Goal: Communication & Community: Answer question/provide support

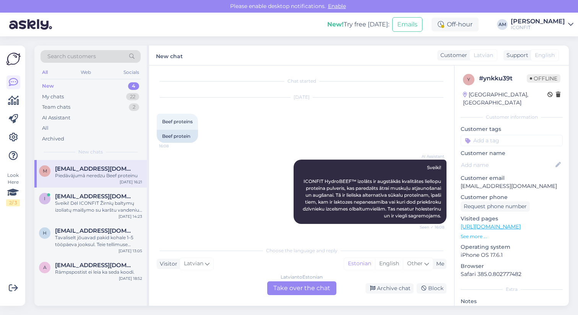
scroll to position [254, 0]
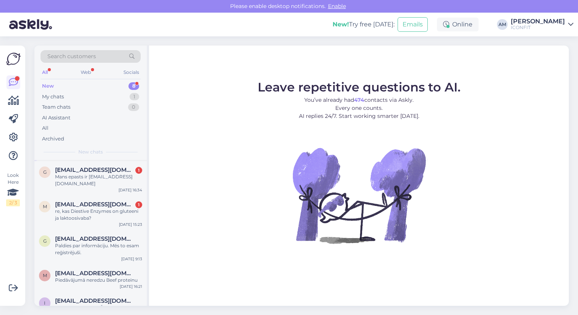
scroll to position [116, 0]
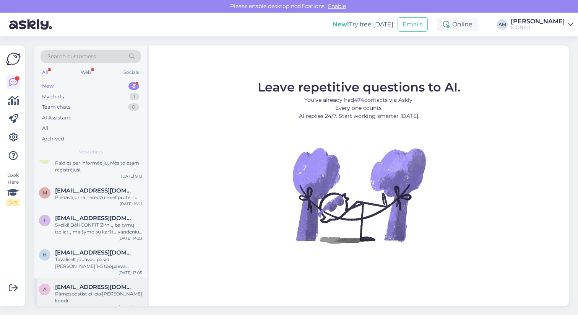
click at [73, 286] on span "[EMAIL_ADDRESS][DOMAIN_NAME]" at bounding box center [95, 286] width 80 height 7
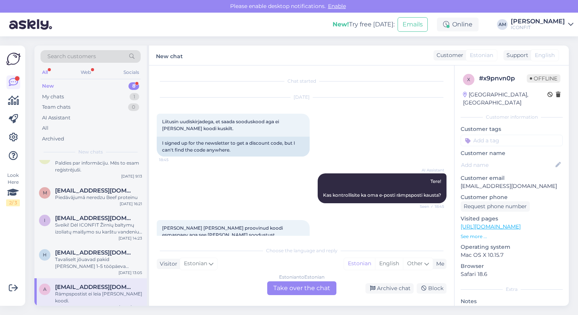
scroll to position [81, 0]
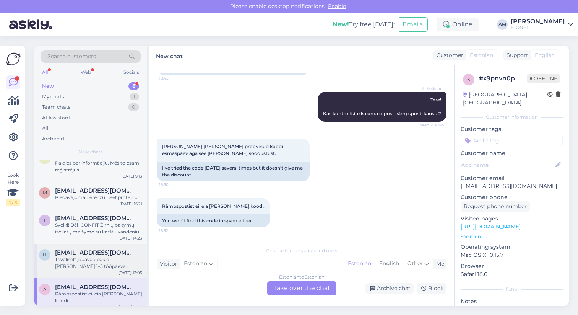
click at [102, 267] on div "Tavaliselt jõuavad pakid [PERSON_NAME] 1–5 tööpäeva jooksul. Teie tellimuse num…" at bounding box center [98, 263] width 87 height 14
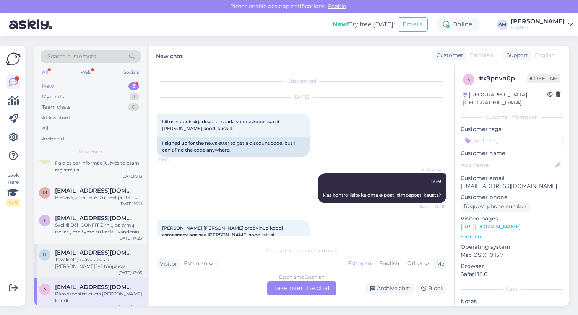
scroll to position [48, 0]
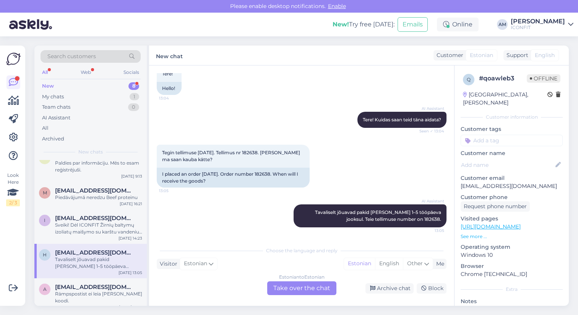
click at [296, 291] on div "Estonian to Estonian Take over the chat" at bounding box center [301, 288] width 69 height 14
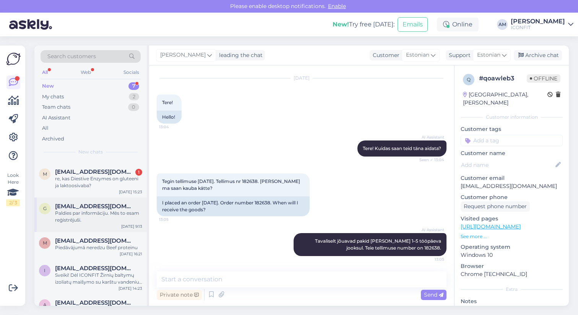
scroll to position [81, 0]
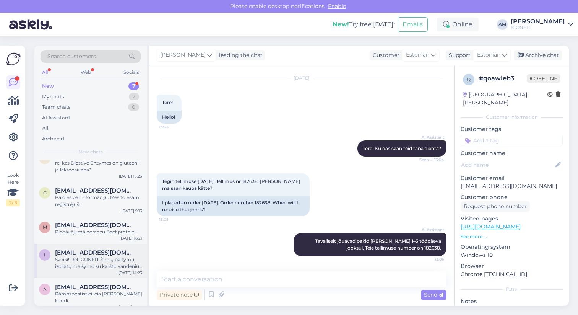
click at [68, 263] on div "Sveiki! Dėl ICONFIT Žirnių baltymų izoliatų maišymo su karštu vandeniu ar sulti…" at bounding box center [98, 263] width 87 height 14
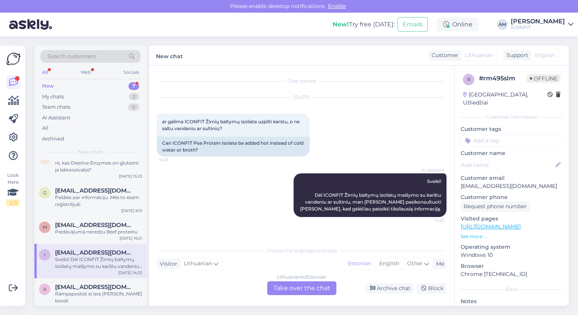
scroll to position [0, 0]
drag, startPoint x: 203, startPoint y: 147, endPoint x: 156, endPoint y: 145, distance: 47.1
click at [156, 145] on div "Chat started [DATE] ar galima ICONFIT Žirnių baltymų izoliata uzpilti karstu, o…" at bounding box center [301, 185] width 305 height 240
copy div "Can ICONFIT Pea Protein Isolate be added hot instead of cold water or broth?"
click at [292, 292] on div "Lithuanian to Estonian Take over the chat" at bounding box center [301, 288] width 69 height 14
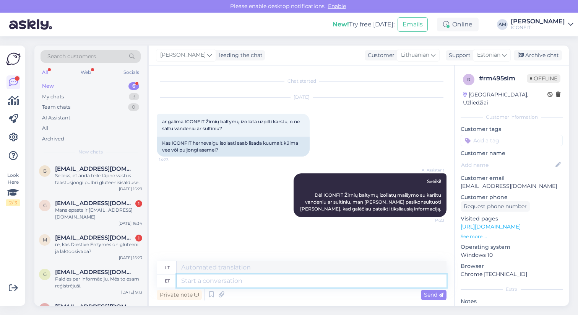
click at [211, 279] on textarea at bounding box center [312, 280] width 270 height 13
paste textarea "Yes — you can add ICONFIT Pea Protein Isolate to hot liquids, but for best resu…"
type textarea "Yes — you can add ICONFIT Pea Protein Isolate to hot liquids, but for best resu…"
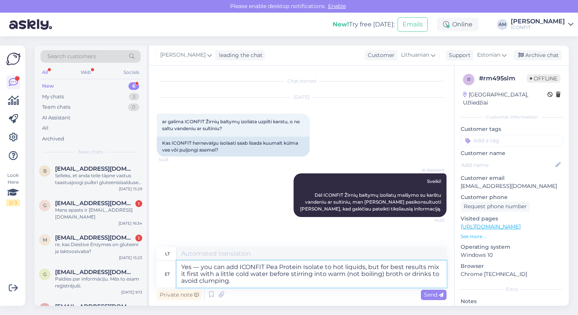
type textarea "Taip – ​​ICONFIT žirnių baltymų izoliato galite dėti į karštus skysčius, tačiau…"
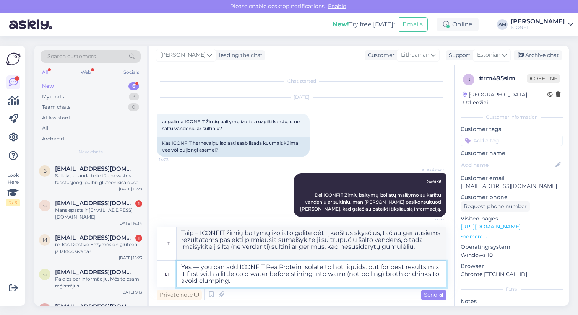
drag, startPoint x: 384, startPoint y: 275, endPoint x: 347, endPoint y: 274, distance: 37.5
click at [347, 274] on textarea "Yes — you can add ICONFIT Pea Protein Isolate to hot liquids, but for best resu…" at bounding box center [312, 273] width 270 height 27
type textarea "Yes — you can add ICONFIT Pea Protein Isolate to hot liquids, but for best resu…"
type textarea "Taip – ​​ICONFIT žirnių baltymų izoliato galite dėti į karštus skysčius, tačiau…"
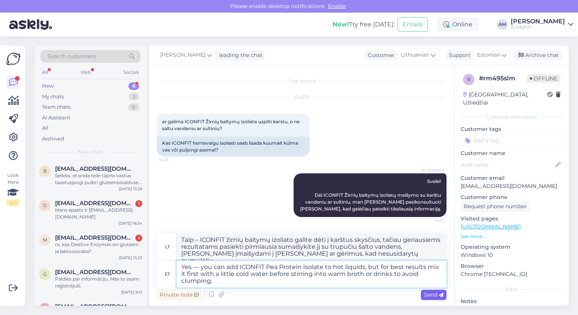
type textarea "Yes — you can add ICONFIT Pea Protein Isolate to hot liquids, but for best resu…"
click at [431, 296] on span "Send" at bounding box center [434, 294] width 20 height 7
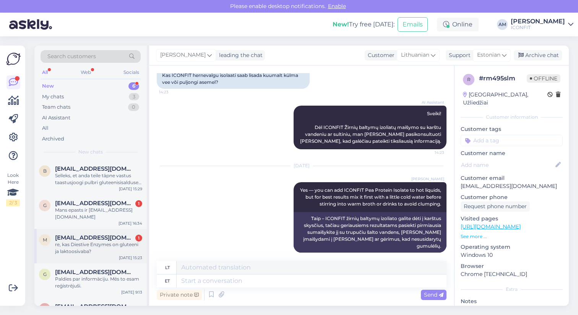
scroll to position [47, 0]
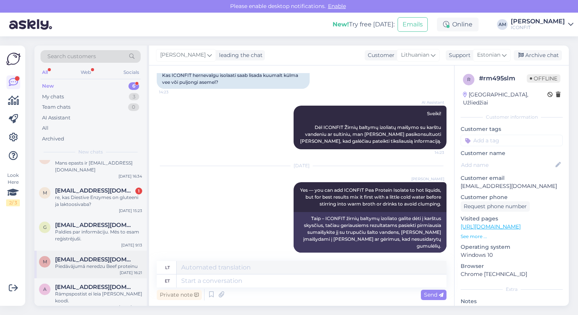
click at [75, 264] on div "Piedāvājumā neredzu Beef proteinu" at bounding box center [98, 266] width 87 height 7
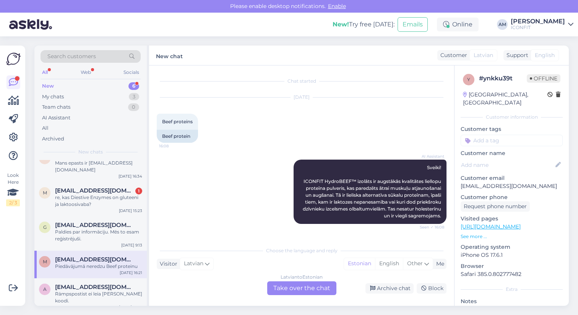
scroll to position [254, 0]
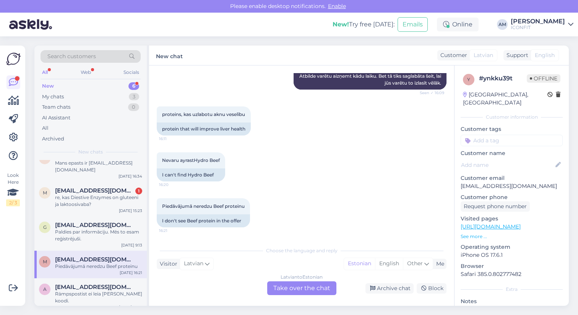
click at [295, 286] on div "[DEMOGRAPHIC_DATA] to Estonian Take over the chat" at bounding box center [301, 288] width 69 height 14
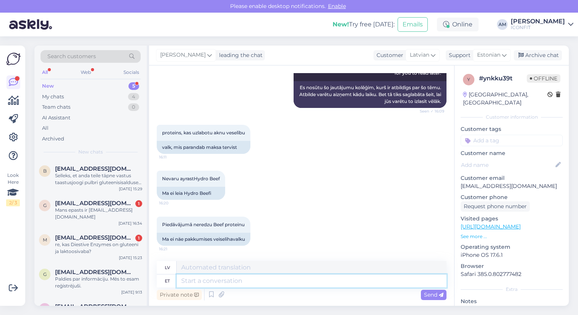
click at [237, 279] on textarea at bounding box center [312, 280] width 270 height 13
type textarea "Hello!"
type textarea "Sveiki!"
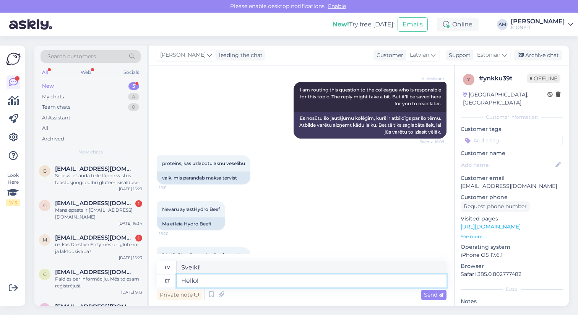
scroll to position [235, 0]
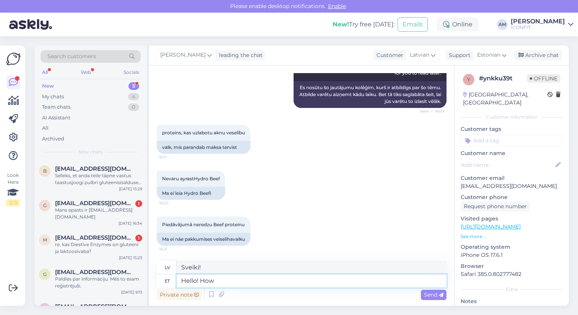
type textarea "Hello! How x"
type textarea "Sveiki! Kā tev klājas?"
type textarea "Hello! How can"
type textarea "Sveiki! Kā var?"
type textarea "Hello! How can I he"
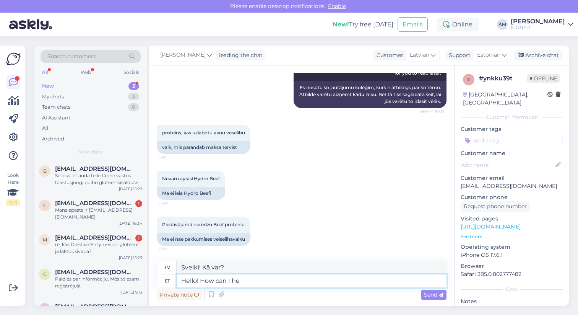
type textarea "Sveiki! Kā es varu"
type textarea "Hello! How can I help"
type textarea "Sveiki! Kā varu palīdzēt?"
type textarea "Hello! How can I help you?"
type textarea "Sveiki! [PERSON_NAME] jums palīdzēt?"
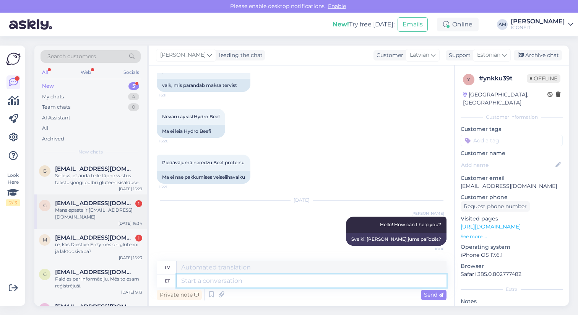
scroll to position [20, 0]
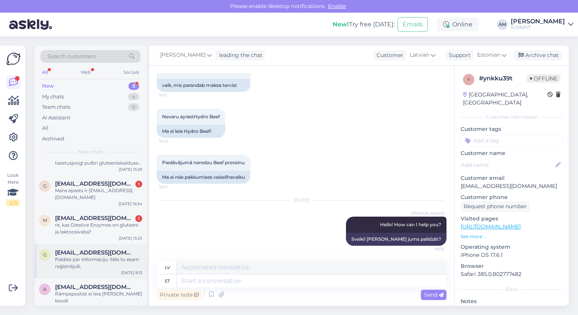
click at [78, 262] on div "Paldies par informāciju. Mēs to esam reģistrējuši." at bounding box center [98, 263] width 87 height 14
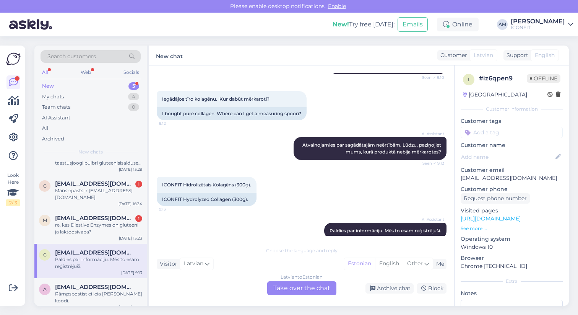
scroll to position [113, 0]
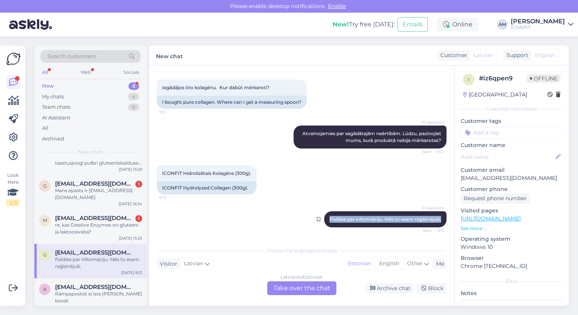
drag, startPoint x: 322, startPoint y: 218, endPoint x: 436, endPoint y: 218, distance: 114.0
click at [436, 218] on div "AI Assistant Paldies par informāciju. Mēs to esam reģistrējuši. Seen ✓ 9:13" at bounding box center [385, 219] width 122 height 16
click at [319, 136] on span "Atvainojamies par sagādātajām neērtībām. Lūdzu, paziņojiet mums, kurā produktā …" at bounding box center [373, 136] width 140 height 13
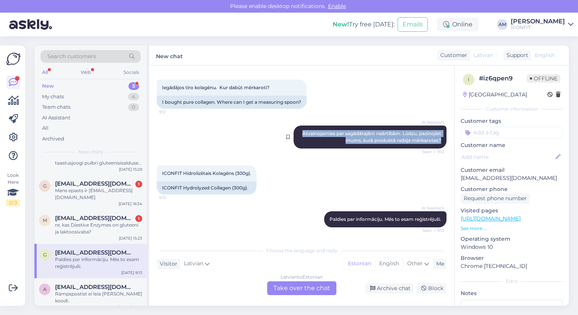
drag, startPoint x: 294, startPoint y: 133, endPoint x: 435, endPoint y: 141, distance: 141.4
click at [435, 141] on div "AI Assistant Atvainojamies par sagādātajām neērtībām. Lūdzu, paziņojiet mums, k…" at bounding box center [370, 136] width 153 height 23
click at [339, 139] on span "Atvainojamies par sagādātajām neērtībām. Lūdzu, paziņojiet mums, kurā produktā …" at bounding box center [373, 136] width 140 height 13
click at [298, 290] on div "[DEMOGRAPHIC_DATA] to Estonian Take over the chat" at bounding box center [301, 288] width 69 height 14
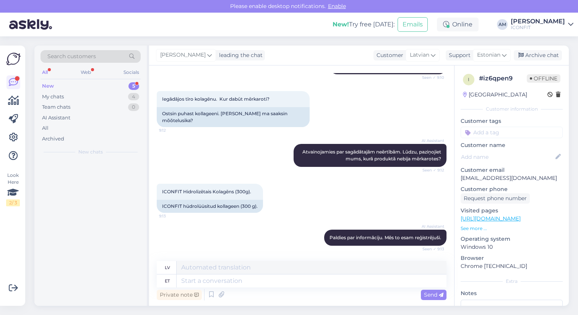
scroll to position [0, 0]
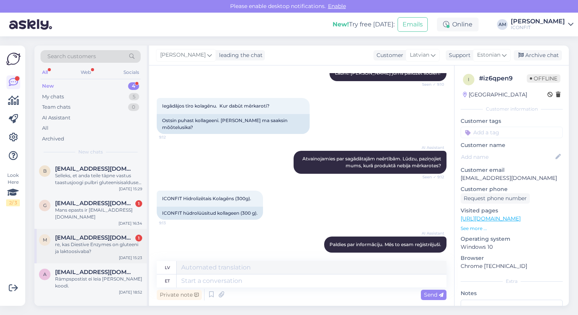
click at [101, 251] on div "re, kas Diestive Enzymes on gluteeni ja laktoosivaba?" at bounding box center [98, 248] width 87 height 14
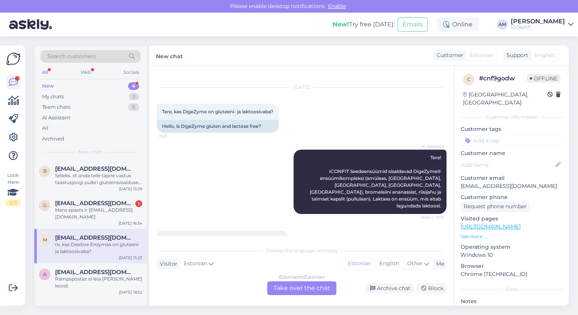
scroll to position [3, 0]
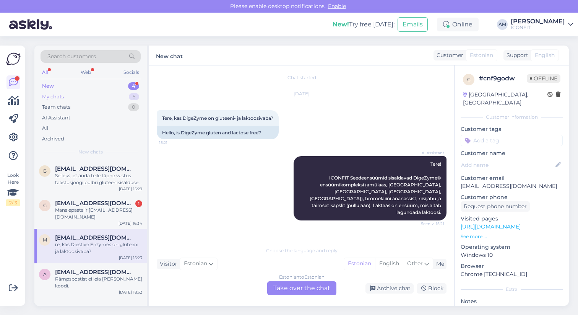
click at [75, 96] on div "My chats 5" at bounding box center [91, 96] width 100 height 11
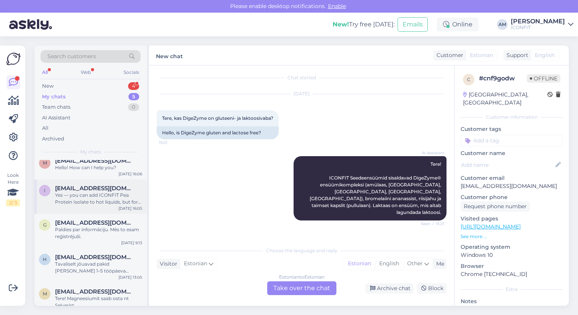
scroll to position [20, 0]
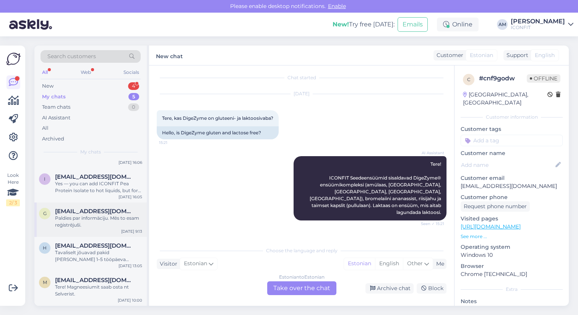
click at [77, 215] on div "Paldies par informāciju. Mēs to esam reģistrējuši." at bounding box center [98, 222] width 87 height 14
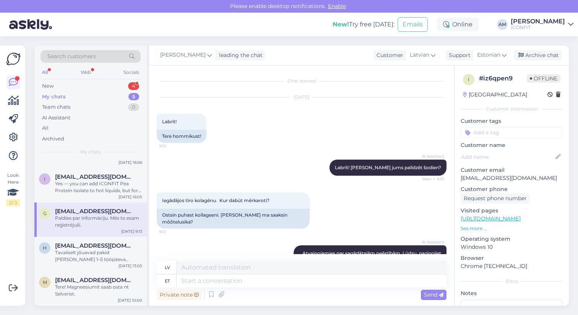
scroll to position [94, 0]
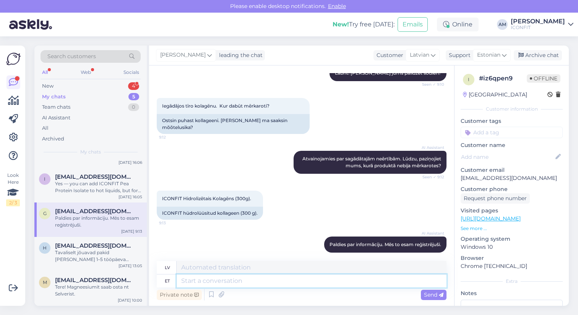
click at [195, 278] on textarea at bounding box center [312, 280] width 270 height 13
type textarea "Hello!"
type textarea "Sveiki!"
type textarea "Hello! [GEOGRAPHIC_DATA]"
type textarea "Sveiki! [GEOGRAPHIC_DATA]"
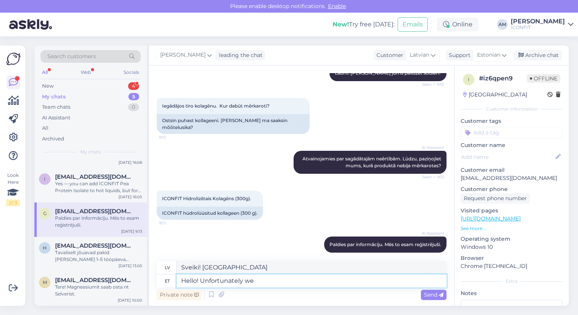
type textarea "Hello! Unfortunately we d"
type textarea "Sveiki! Diemžēl mēs"
type textarea "Hello! Unfortunately we don't"
type textarea "Sveiki! Diemžēl mums nav"
type textarea "Hello! Unfortunately we don't put the"
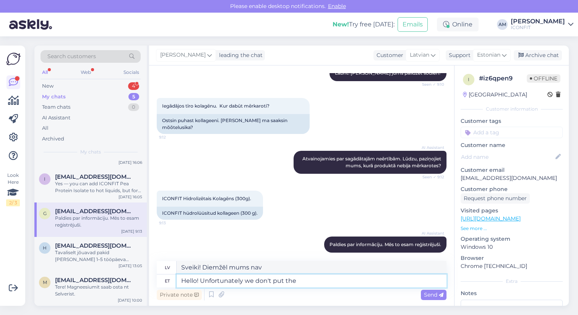
type textarea "Sveiki! Diemžēl mēs to nedarām."
type textarea "Hello! Unfortunately we don't put the m"
type textarea "Sveiki! Diemžēl mēs to neievietojam"
type textarea "Hello! Unfortunately we don't put the measuring s"
type textarea "Sveiki! Diemžēl mēs neveicam mērījumus."
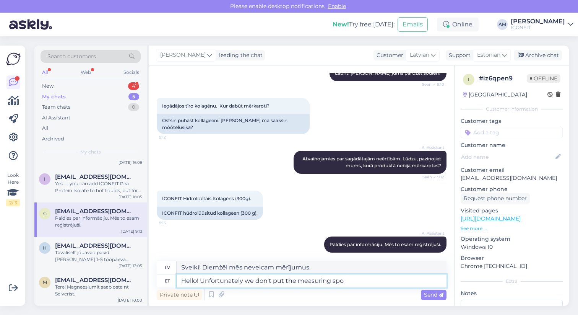
type textarea "Hello! Unfortunately we don't put the measuring spoo"
type textarea "Sveiki! Diemžēl mēs neliekam mērīšanas spo"
type textarea "Hello! Unfortunately we don't put the measuring spoons i"
type textarea "Sveiki! Diemžēl mēs neliekam mērkarotes."
type textarea "Hello! Unfortunately we don't put the measuring spoons in [GEOGRAPHIC_DATA]"
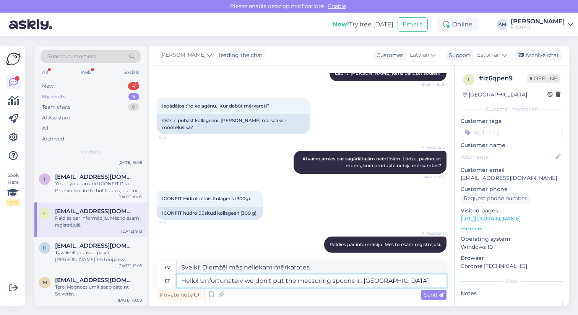
type textarea "Sveiki! Diemžēl mēs vairs neliekam mērkarotes."
type textarea "Hello! Unfortunately we don't put the measuring spoons in"
type textarea "Sveiki! Diemžēl mēs neliekam mērkarotes."
type textarea "Hello! Unfortunately we don't put the measuring spoons in a"
type textarea "Sveiki! Diemžēl mēs neliekam mērkarotes"
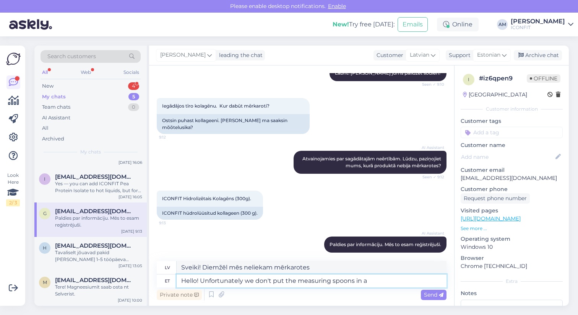
type textarea "Hello! Unfortunately we don't put the measuring spoons in"
type textarea "Sveiki! Diemžēl mēs neliekam mērkarotes."
type textarea "Hello! Unfortunately we don't put the measuring spoons in anymore"
type textarea "Sveiki! Diemžēl mēs vairs neliekam mērkarotes."
type textarea "Hello! Unfortunately we don't put the measuring spoons in anymore. You"
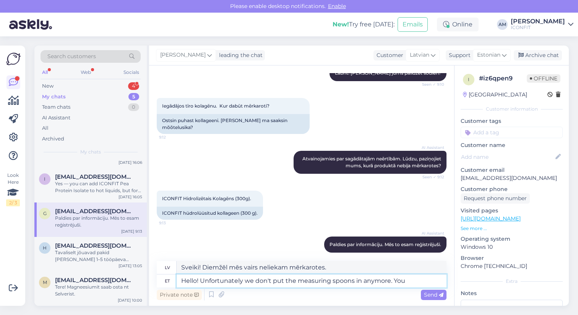
type textarea "Sveiki! Diemžēl mēs vairs neliekam mērkarotes. Jūs"
type textarea "Hello! Unfortunately we don't put the measuring spoons in anymore. You can fi"
type textarea "Sveiki! Diemžēl mēs vairs neliekam mērkarotes. Jūs varat"
type textarea "Hello! Unfortunately we don't put the measuring spoons in anymore. You can find"
type textarea "Sveiki! Diemžēl mēs vairs neliekam mērkarotes. Jūs varat atrast"
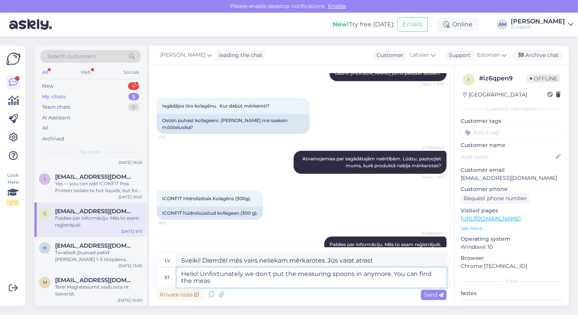
type textarea "Hello! Unfortunately we don't put the measuring spoons in anymore. You can find…"
type textarea "Sveiki! Diemžēl mēs vairs neliekam mērkarotes. Jūs varat atrast mērkarotes."
type textarea "Hello! Unfortunately we don't put the measuring spoons in anymore. You can find…"
type textarea "Sveiki! Diemžēl mēs vairs neliekam mērkarotes. Mērkarotes varat atrast"
type textarea "Hello! Unfortunately we don't put the measuring spoons in anymore. You can find…"
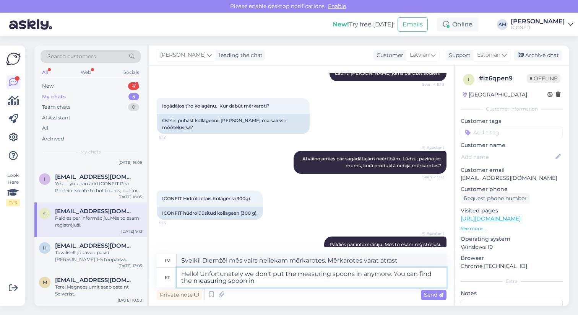
type textarea "Sveiki! Diemžēl mēs vairs neliekam mērkarotes. Mērkarotes varat atrast šeit"
type textarea "Hello! Unfortunately we don't put the measuring spoons in anymore. You can find…"
type textarea "Sveiki! Diemžēl mēs vairs neliekam mērkarotes. Mērkarotes varat atrast..."
type textarea "Hello! Unfortunately we don't put the measuring spoons in anymore. You can find…"
type textarea "Sveiki! Diemžēl mēs vairs nelietojam mērkarotes. Mērkarotes varat atrast mājas …"
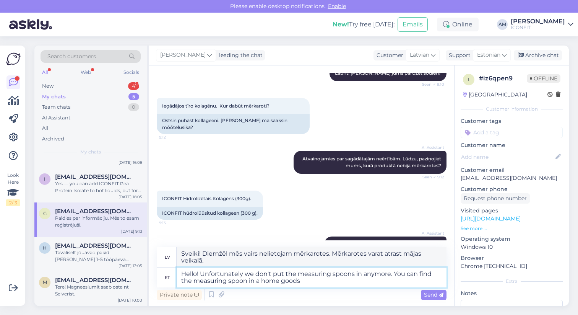
type textarea "Hello! Unfortunately we don't put the measuring spoons in anymore. You can find…"
type textarea "Sveiki! Diemžēl mēs vairs nelietojam mērkarotes. Mērkarotes varat atrast mājsai…"
type textarea "Hello! Unfortunately we don't put the measuring spoons in anymore. You can find…"
type textarea "Sveiki! Diemžēl mēs vairs nelietojam mērkarotes. Mērkarotes varat atrast mājsai…"
type textarea "Hello! Unfortunately we don't put the measuring spoons in anymore. You can find…"
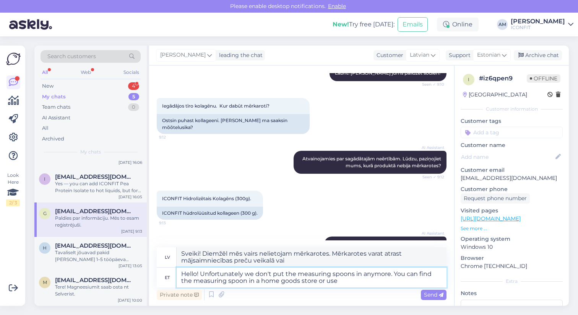
type textarea "Sveiki! Diemžēl mēs vairs nelietojam mērkarotes. Mērkarotes var atrast mājsaimn…"
type textarea "Hello! Unfortunately we don't put the measuring spoons in anymore. You can find…"
type textarea "Sveiki! Diemžēl mēs vairs nelietojam mērkarotes. Mērkarotes varat atrast mājsai…"
type textarea "Hello! Unfortunately we don't put the measuring spoons in anymore. You can find…"
type textarea "Sveiki! Diemžēl mēs vairs nelietojam mērkarotes. Mērkarotes var atrast mājsaimn…"
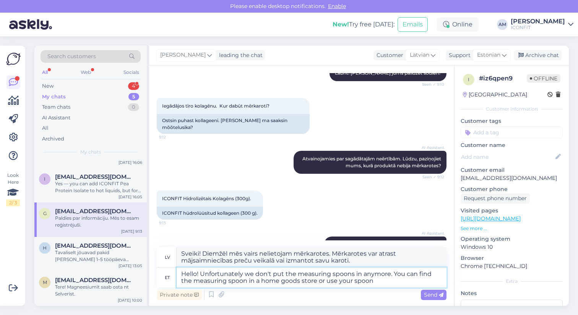
scroll to position [108, 0]
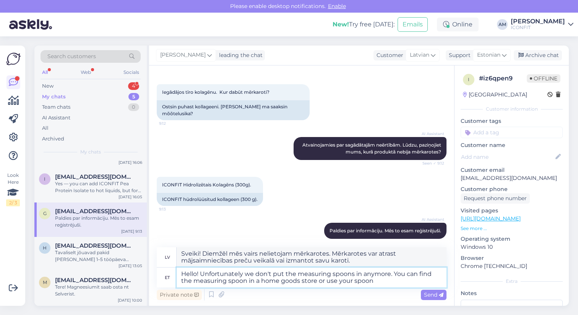
drag, startPoint x: 192, startPoint y: 281, endPoint x: 177, endPoint y: 281, distance: 14.9
click at [177, 281] on textarea "Hello! Unfortunately we don't put the measuring spoons in anymore. You can find…" at bounding box center [312, 277] width 270 height 20
type textarea "Hello! Unfortunately we don't put the measuring spoons in anymore. You can find…"
type textarea "Sveiki! Diemžēl mēs vairs nelietojam mērkarotes. Mērkaroti var atrast mājsaimni…"
drag, startPoint x: 363, startPoint y: 281, endPoint x: 315, endPoint y: 281, distance: 47.4
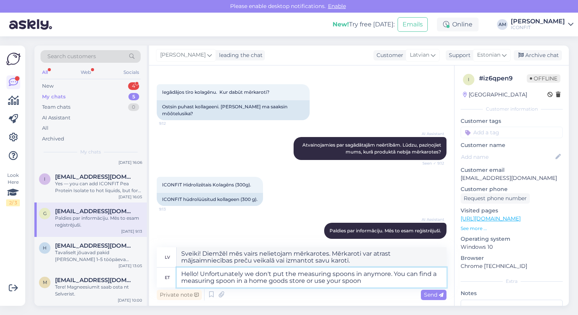
click at [315, 281] on textarea "Hello! Unfortunately we don't put the measuring spoons in anymore. You can find…" at bounding box center [312, 277] width 270 height 20
type textarea "Hello! Unfortunately we don't put the measuring spoons in anymore. You can find…"
type textarea "Sveiki! Diemžēl mēs vairs nelietojam mērkarotes. Mērkarotes varat atrast mājsai…"
paste textarea "10g of collagen powder is roughly equivalent to 2 rounded or heaping teaspoons"
type textarea "Hello! Unfortunately we don't put the measuring spoons in anymore. You can find…"
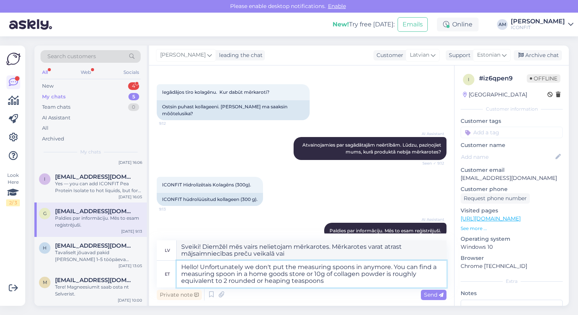
type textarea "Sveiki! Diemžēl mēs vairs nelietojam mērkarotes. Mērkarotes var atrast mājsaimn…"
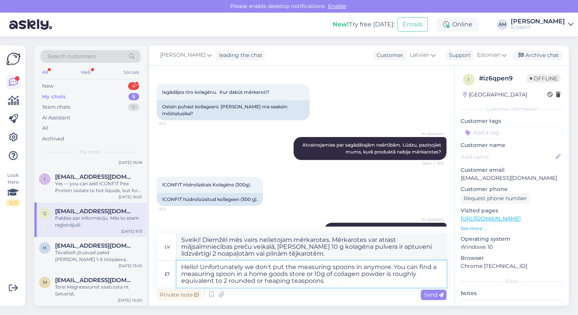
click at [314, 274] on textarea "Hello! Unfortunately we don't put the measuring spoons in anymore. You can find…" at bounding box center [312, 273] width 270 height 27
type textarea "Hello! Unfortunately we don't put the measuring spoons in anymore. You can find…"
type textarea "Sveiki! Diemžēl mēs vairs nelietojam mērkarotes. Mērkaroti var atrast mājsaimni…"
click at [384, 282] on textarea "Hello! Unfortunately we don't put the measuring spoons in anymore. You can find…" at bounding box center [312, 273] width 270 height 27
type textarea "Hello! Unfortunately we don't put the measuring spoons in anymore. You can find…"
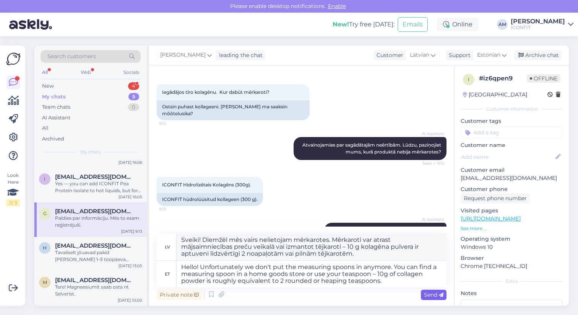
click at [438, 297] on span "Send" at bounding box center [434, 294] width 20 height 7
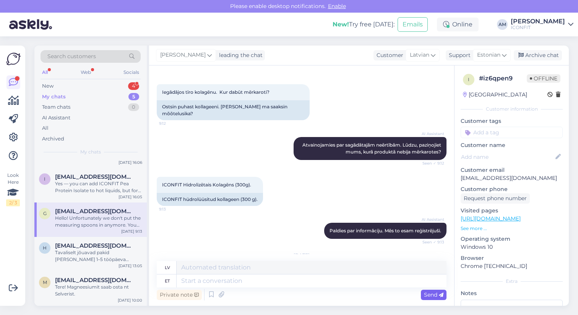
scroll to position [198, 0]
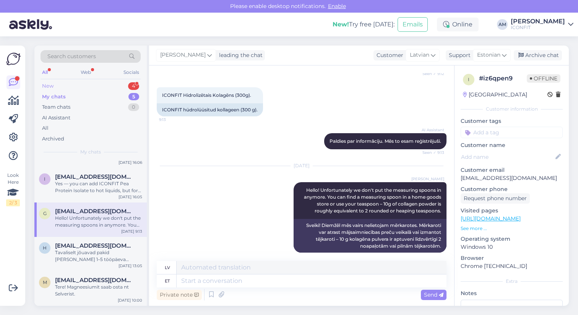
click at [87, 81] on div "New 4" at bounding box center [91, 86] width 100 height 11
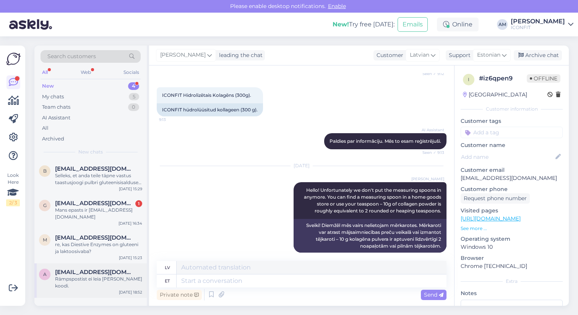
click at [85, 282] on div "Rämpspostist ei leia [PERSON_NAME] koodi." at bounding box center [98, 282] width 87 height 14
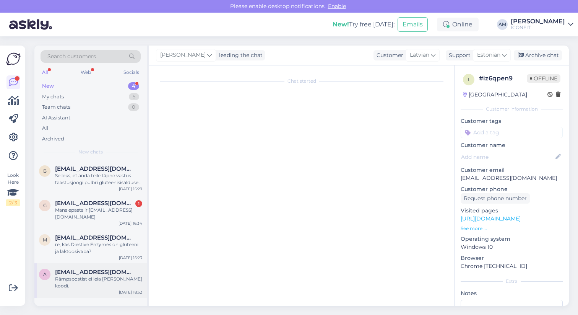
scroll to position [81, 0]
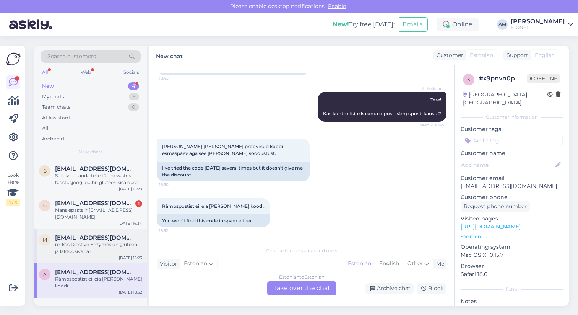
click at [90, 249] on div "re, kas Diestive Enzymes on gluteeni ja laktoosivaba?" at bounding box center [98, 248] width 87 height 14
